Goal: Navigation & Orientation: Find specific page/section

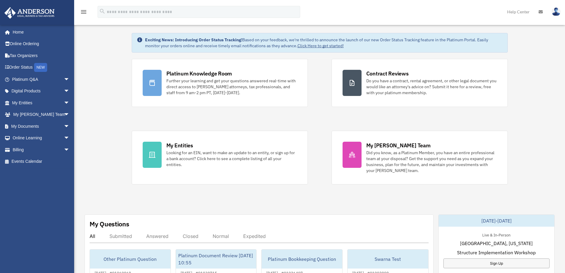
scroll to position [11, 0]
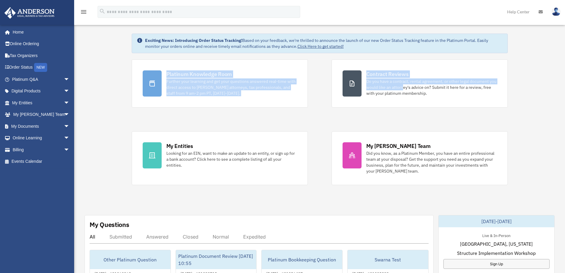
drag, startPoint x: 565, startPoint y: 59, endPoint x: 569, endPoint y: 48, distance: 12.0
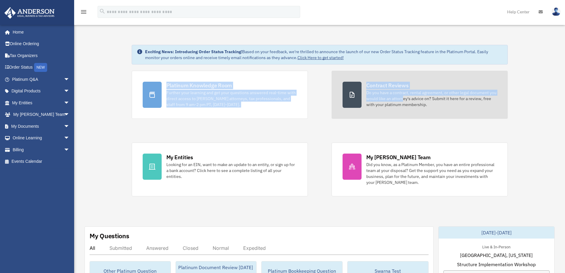
click at [506, 100] on link "Contract Reviews Do you have a contract, rental agreement, or other legal docum…" at bounding box center [420, 95] width 176 height 48
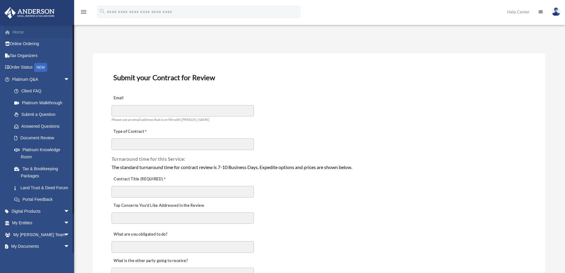
click at [30, 36] on link "Home" at bounding box center [41, 32] width 74 height 12
